Goal: Communication & Community: Answer question/provide support

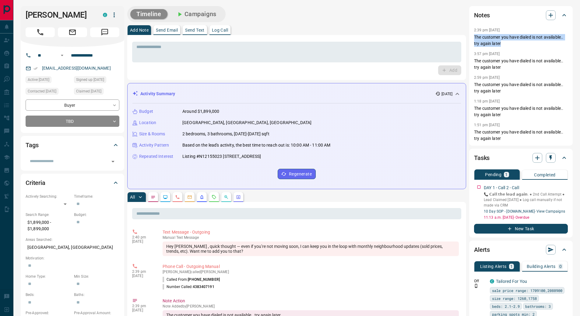
drag, startPoint x: 504, startPoint y: 44, endPoint x: 472, endPoint y: 38, distance: 32.2
click at [472, 38] on div "Notes 2:39 pm [DATE] The customer you have dialed is not available.. try again …" at bounding box center [521, 76] width 104 height 140
copy p "The customer you have dialed is not available.. try again later"
click at [290, 51] on textarea at bounding box center [296, 52] width 321 height 16
click at [225, 26] on button "Log Call" at bounding box center [219, 30] width 21 height 10
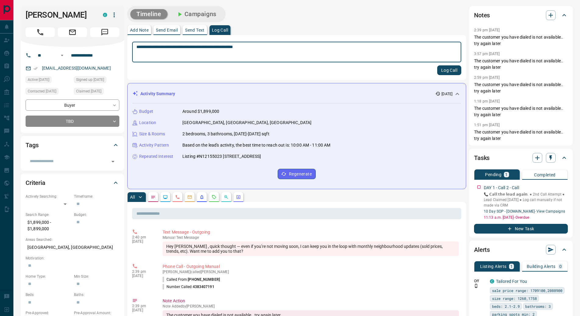
type textarea "**********"
click at [449, 68] on button "Log Call" at bounding box center [449, 70] width 24 height 10
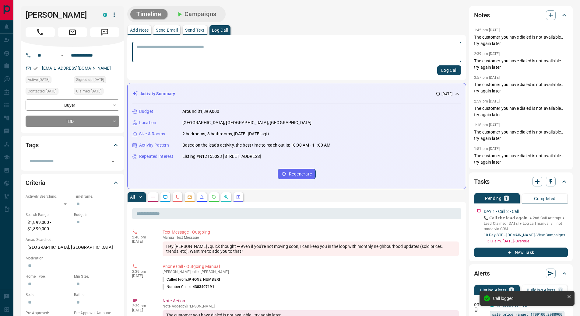
click at [195, 31] on p "Send Text" at bounding box center [194, 30] width 19 height 4
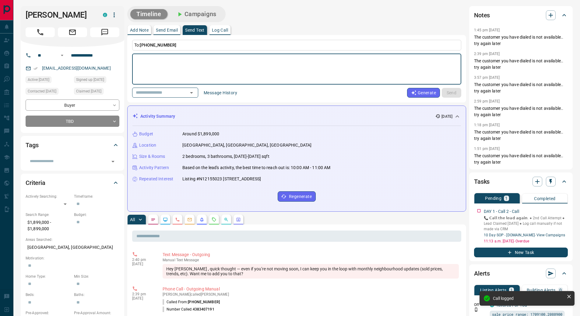
click at [228, 93] on button "Message History" at bounding box center [220, 93] width 41 height 10
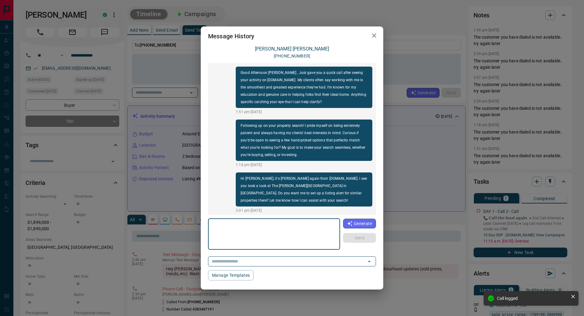
scroll to position [86, 0]
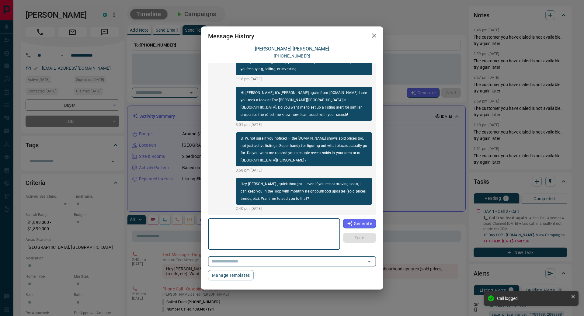
click at [289, 265] on input "text" at bounding box center [283, 262] width 148 height 8
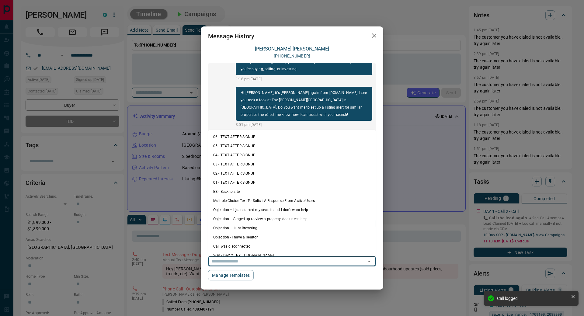
click at [259, 136] on li "06 - TEXT AFTER SIGNUP" at bounding box center [292, 136] width 167 height 9
type textarea "**********"
type input "**********"
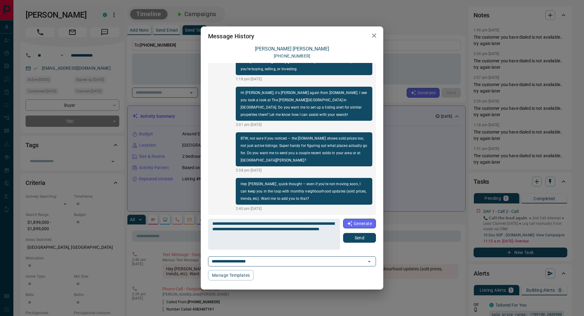
click at [357, 238] on button "Send" at bounding box center [359, 238] width 33 height 10
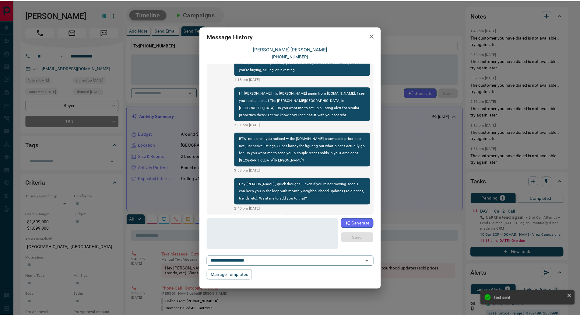
scroll to position [124, 0]
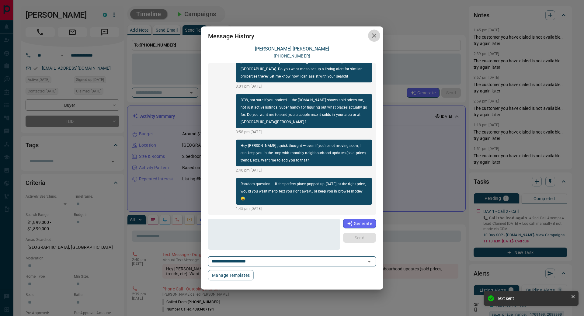
click at [375, 37] on icon "button" at bounding box center [374, 35] width 7 height 7
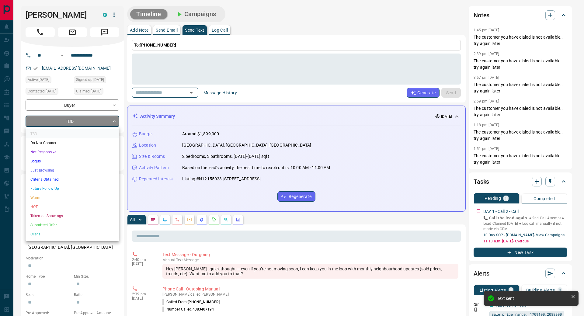
click at [66, 153] on li "Not Responsive" at bounding box center [73, 152] width 94 height 9
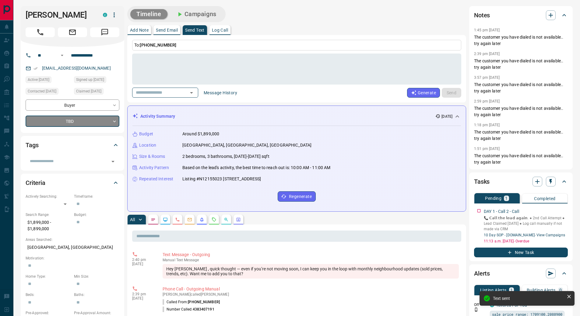
type input "*"
